Goal: Task Accomplishment & Management: Manage account settings

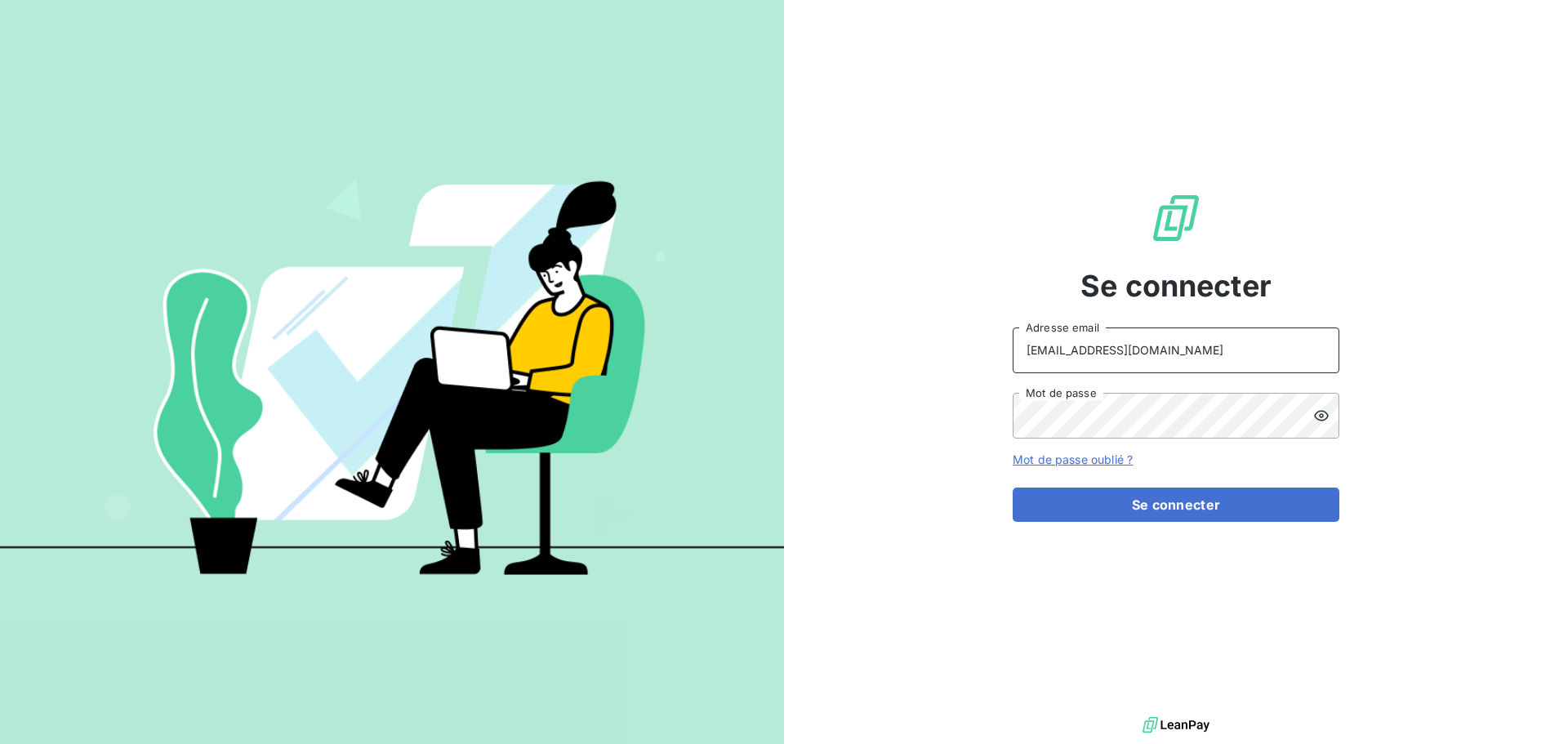
click at [1256, 350] on input "[EMAIL_ADDRESS][DOMAIN_NAME]" at bounding box center [1175, 350] width 326 height 46
type input "[EMAIL_ADDRESS][DOMAIN_NAME]"
click at [1150, 517] on button "Se connecter" at bounding box center [1175, 504] width 326 height 34
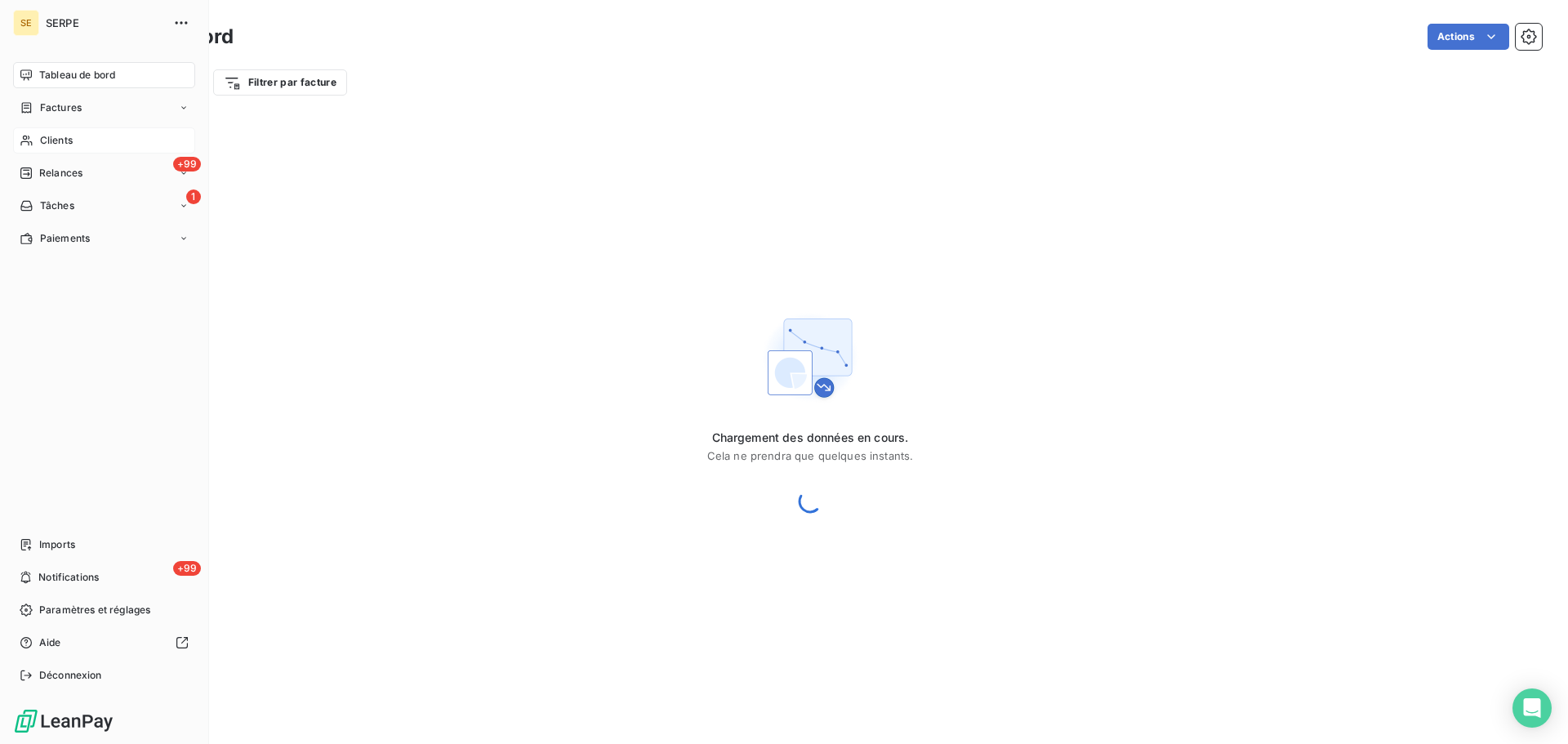
click at [73, 137] on div "Clients" at bounding box center [103, 140] width 182 height 26
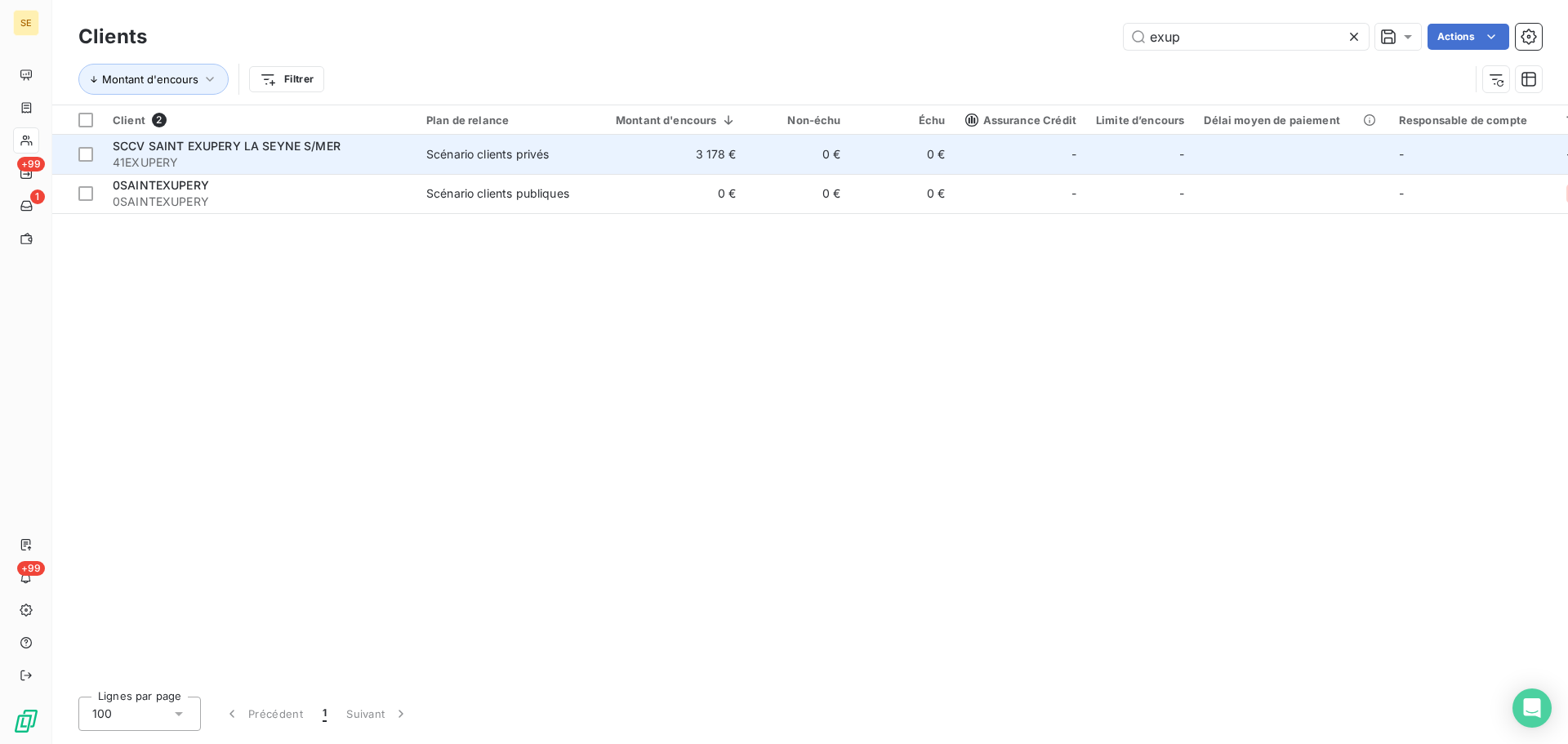
type input "exup"
click at [420, 156] on td "Scénario clients privés" at bounding box center [501, 154] width 170 height 39
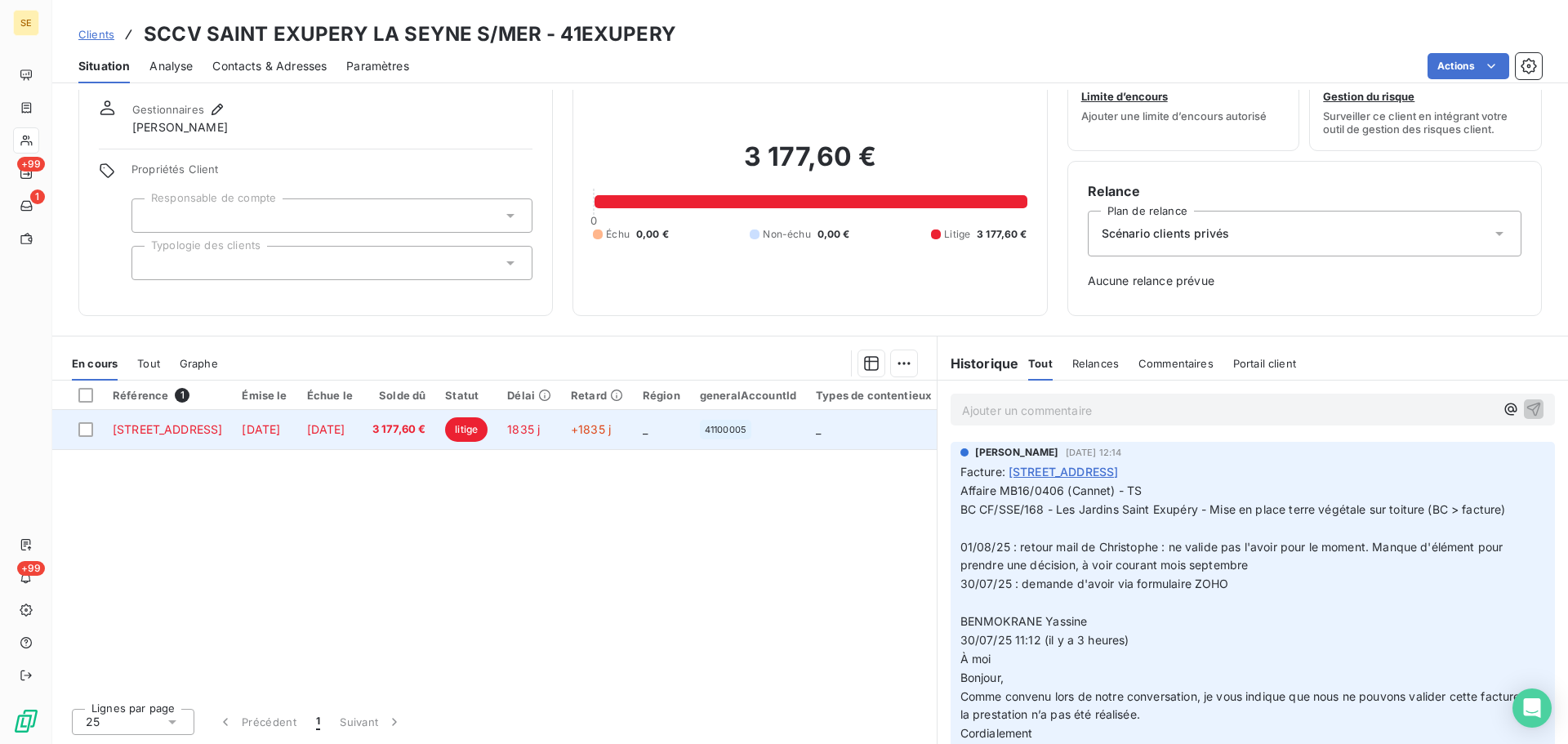
click at [280, 433] on span "[DATE]" at bounding box center [260, 429] width 38 height 14
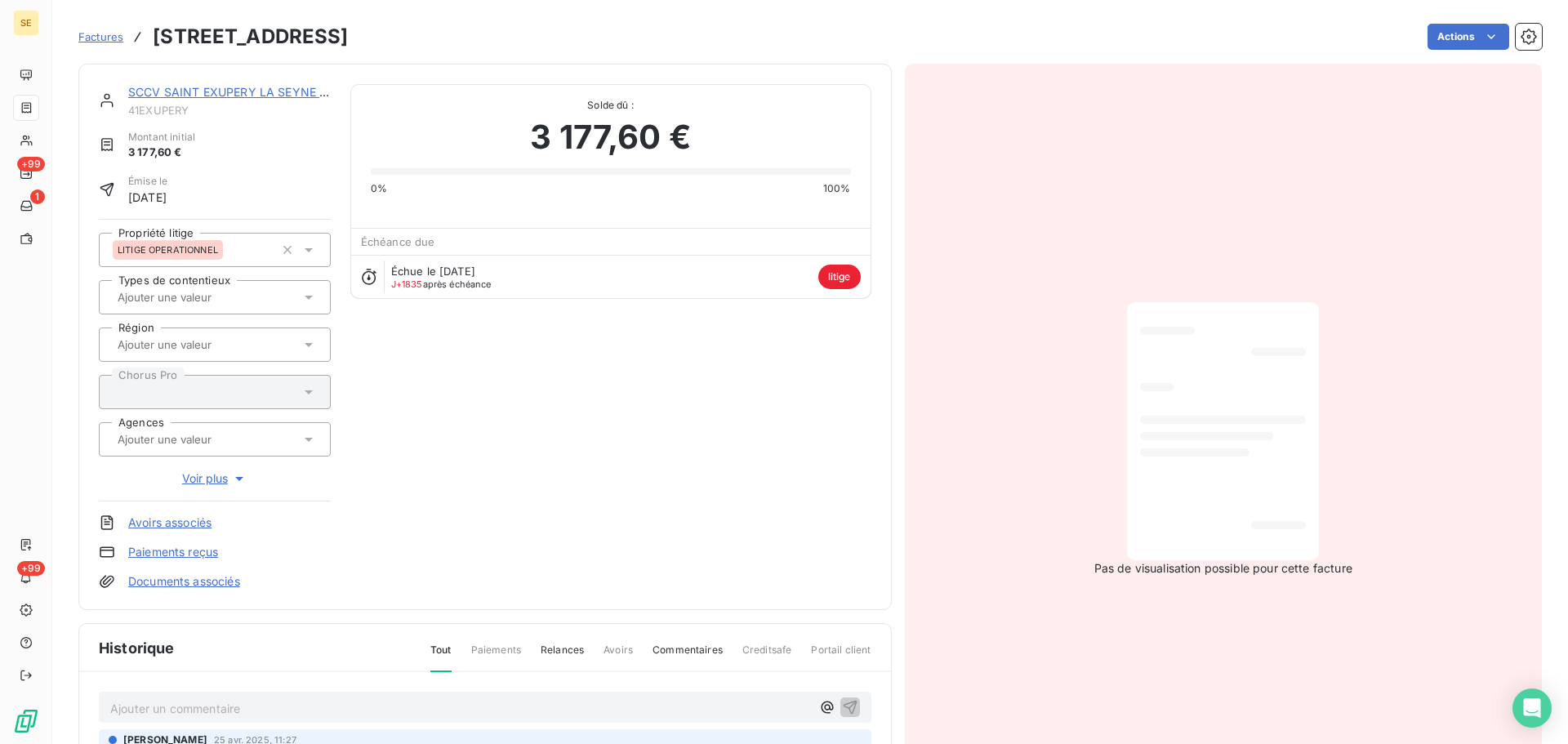
click at [220, 583] on link "Documents associés" at bounding box center [184, 581] width 112 height 17
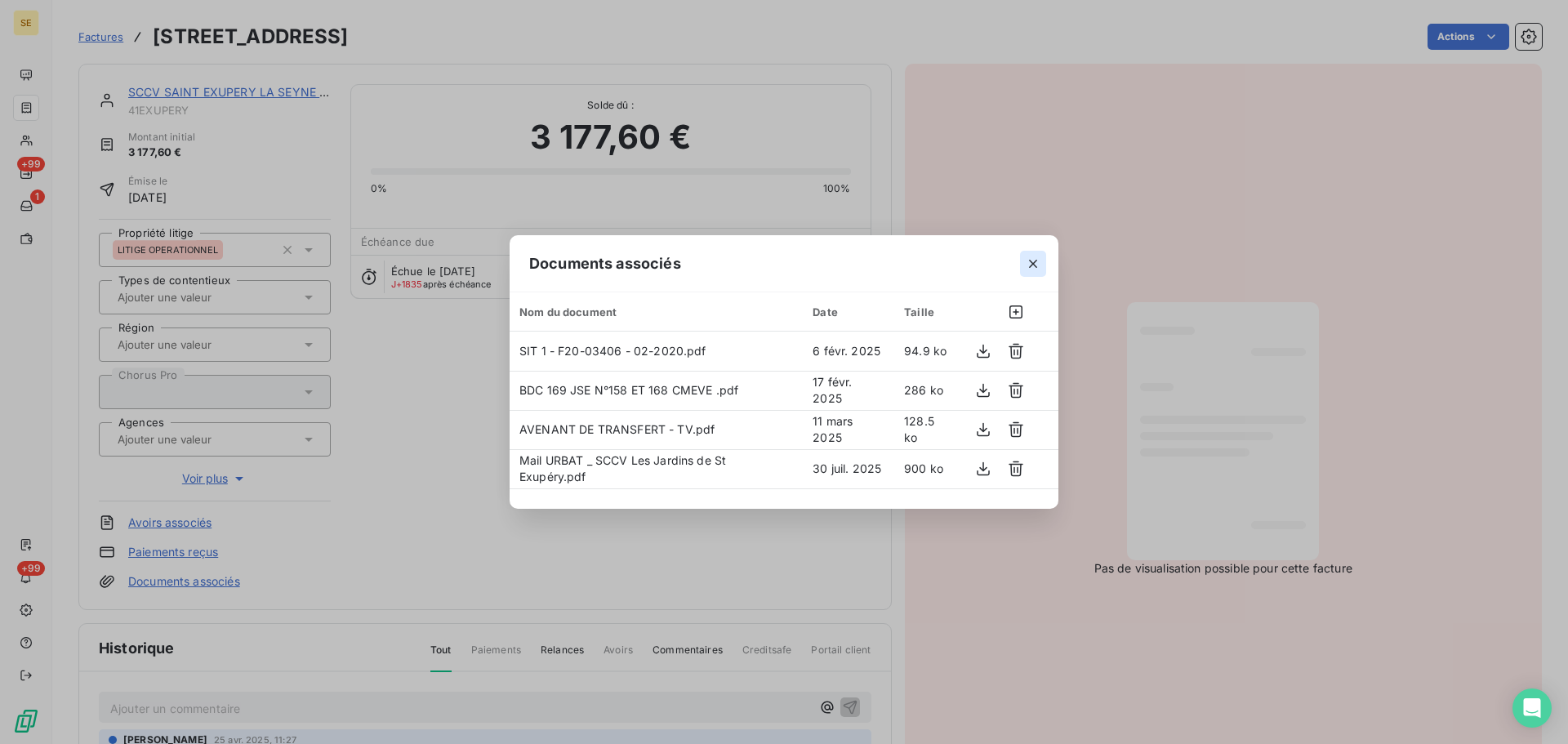
click at [1036, 271] on button "button" at bounding box center [1033, 263] width 26 height 26
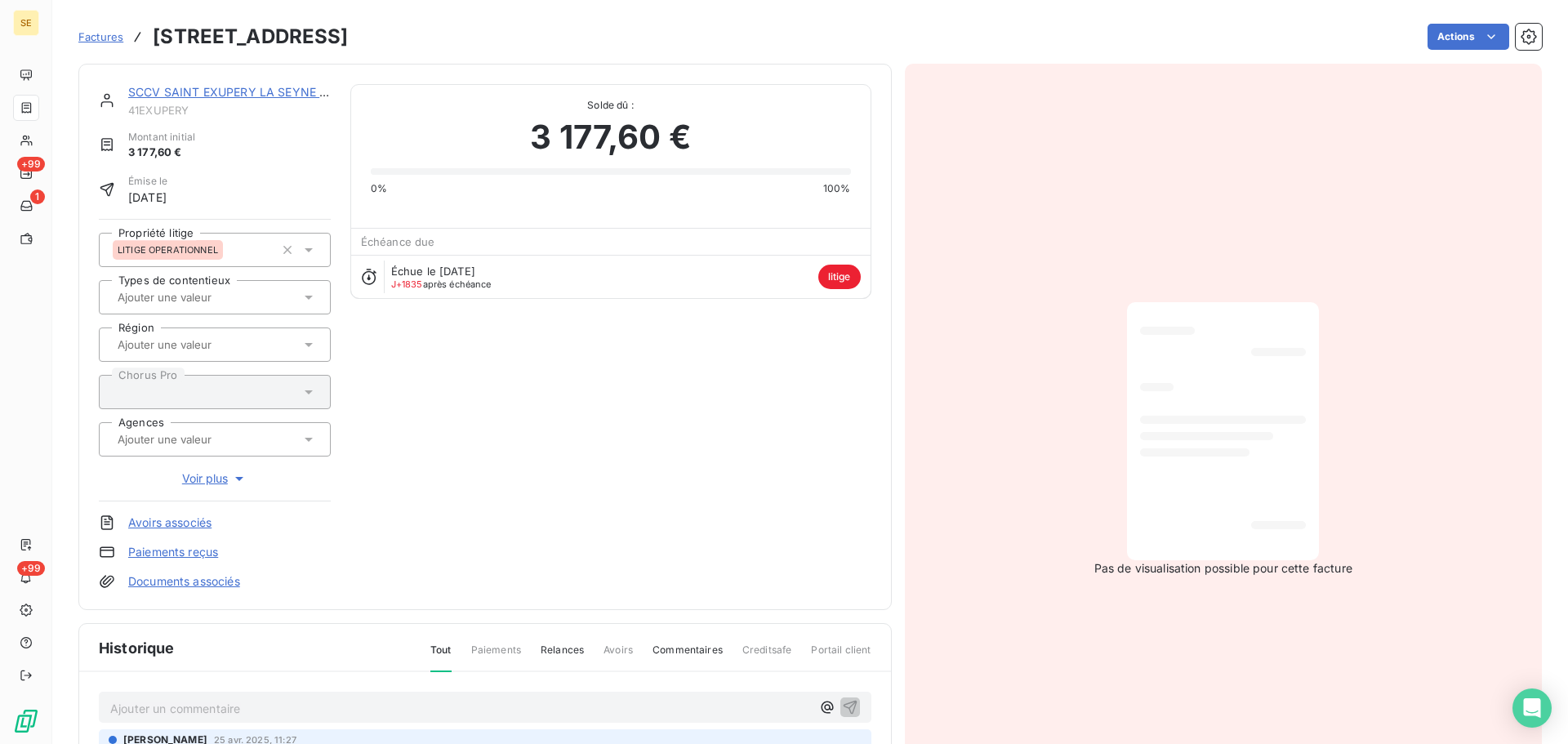
click at [210, 584] on link "Documents associés" at bounding box center [184, 581] width 112 height 17
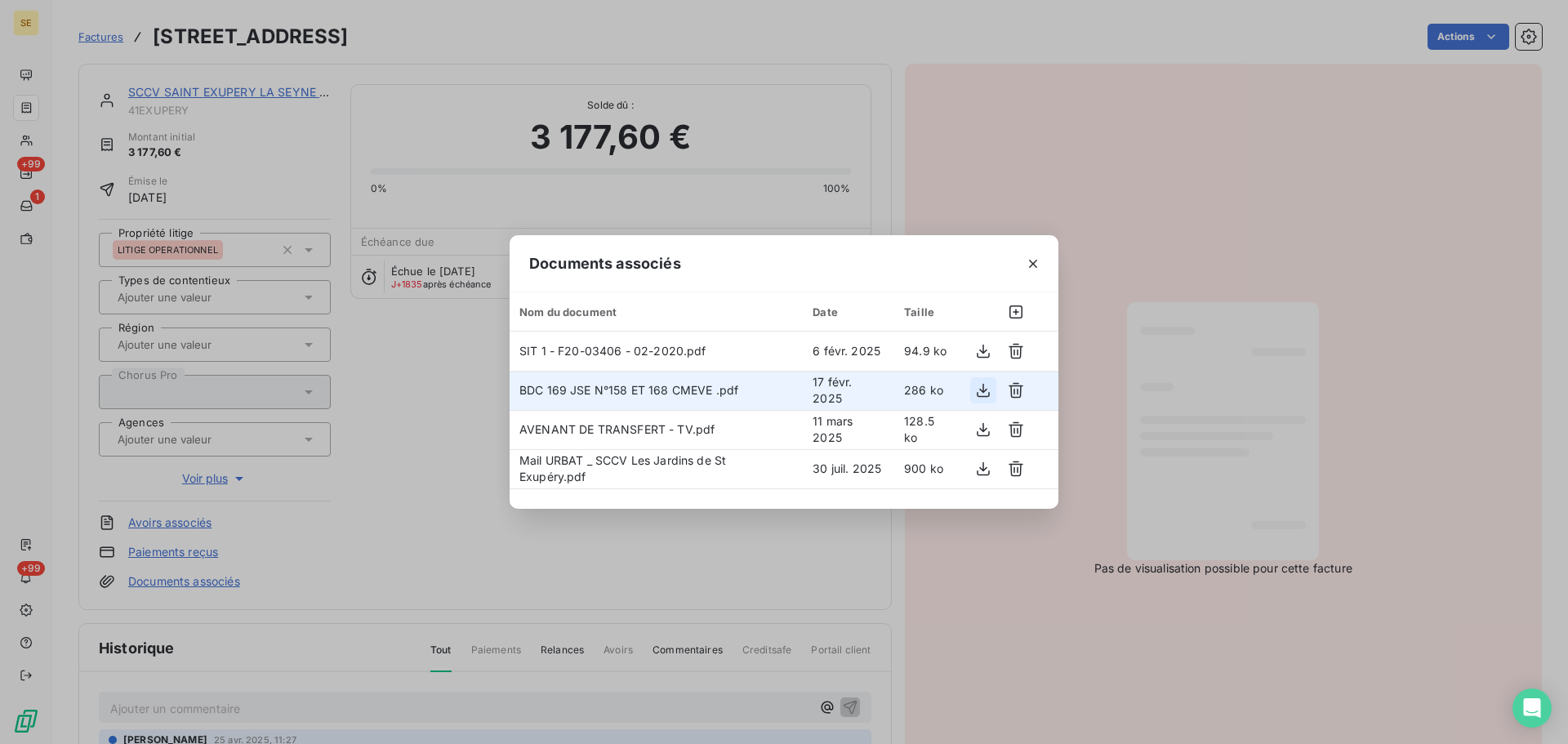
click at [982, 385] on icon "button" at bounding box center [982, 390] width 17 height 17
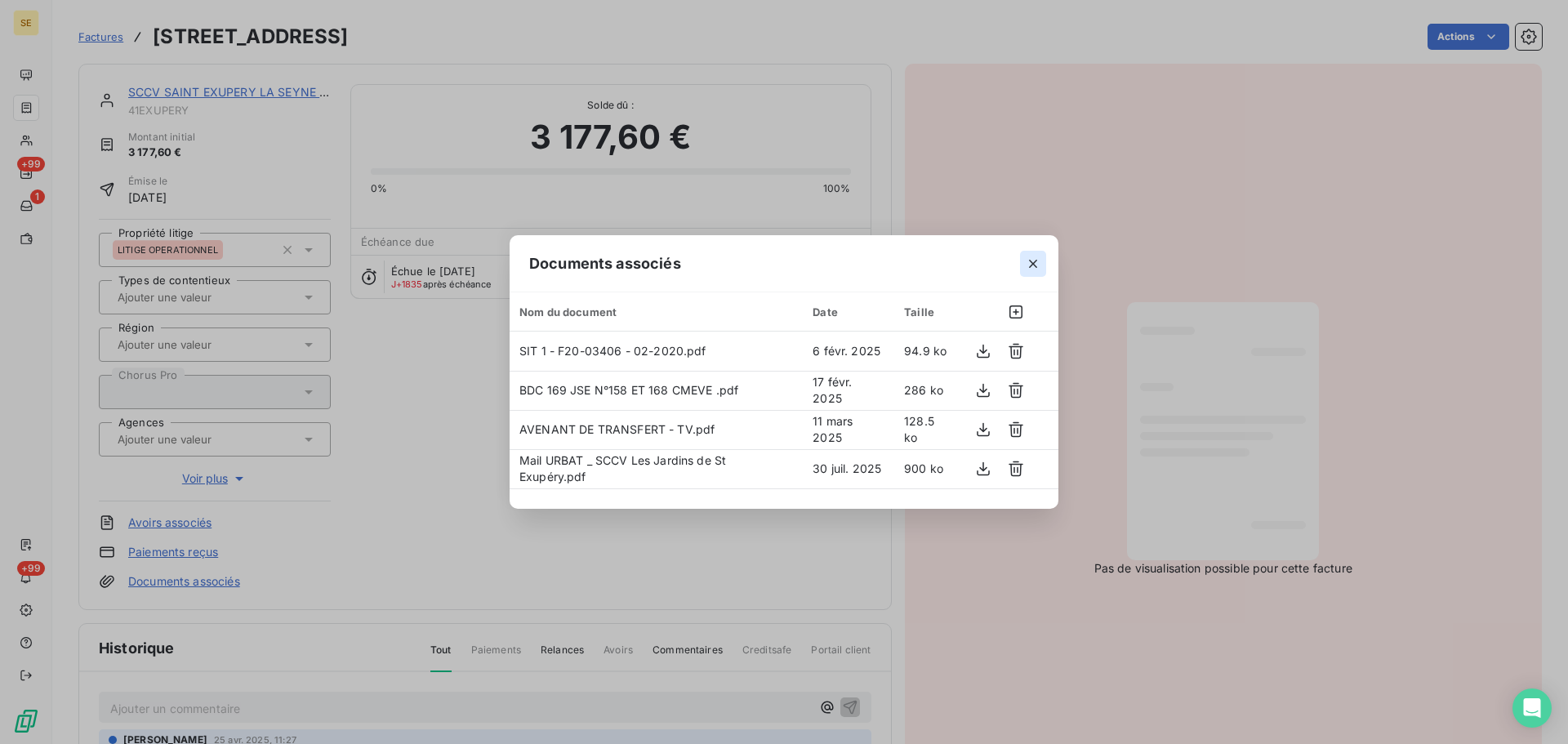
click at [1031, 265] on icon "button" at bounding box center [1033, 263] width 8 height 8
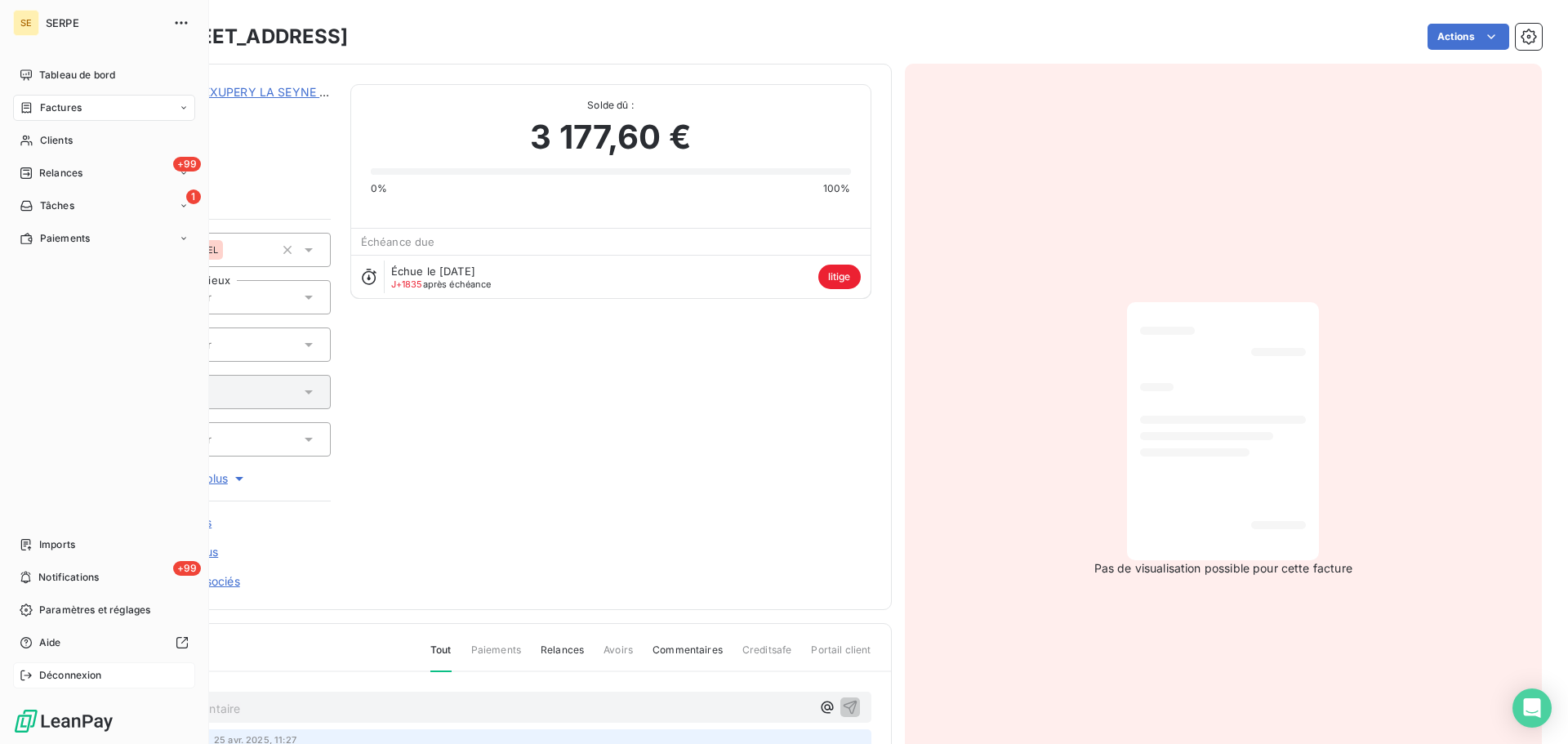
click at [73, 676] on span "Déconnexion" at bounding box center [70, 675] width 63 height 15
